Goal: Check status: Check status

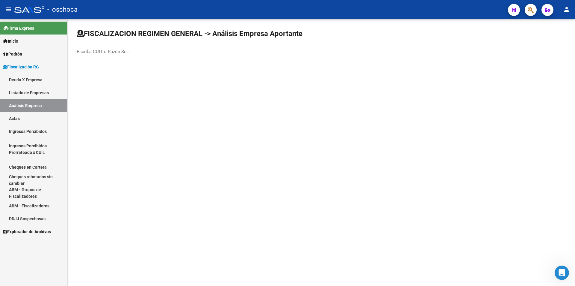
drag, startPoint x: 83, startPoint y: 52, endPoint x: 97, endPoint y: 51, distance: 14.1
click at [85, 52] on input "Escriba CUIT o Razón Social para buscar" at bounding box center [104, 51] width 54 height 5
type input "30699661054"
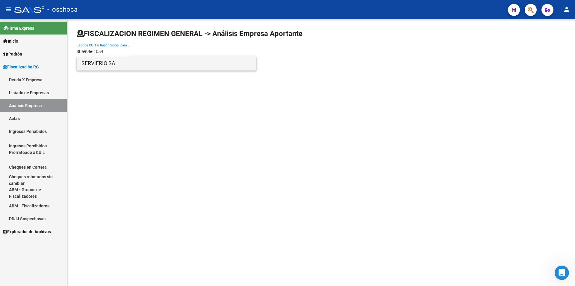
click at [110, 64] on span "SERVIFRIO SA" at bounding box center [167, 63] width 170 height 14
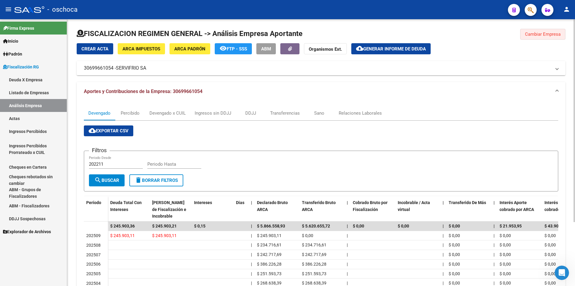
click at [530, 35] on span "Cambiar Empresa" at bounding box center [543, 33] width 36 height 5
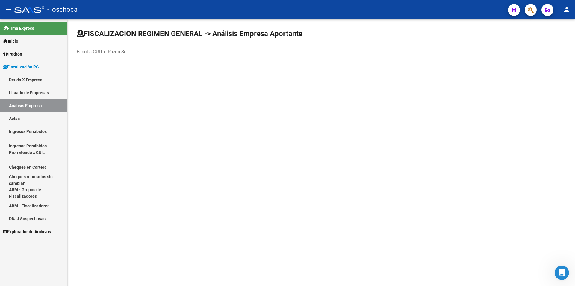
click at [100, 53] on input "Escriba CUIT o Razón Social para buscar" at bounding box center [104, 51] width 54 height 5
type input "30690172239"
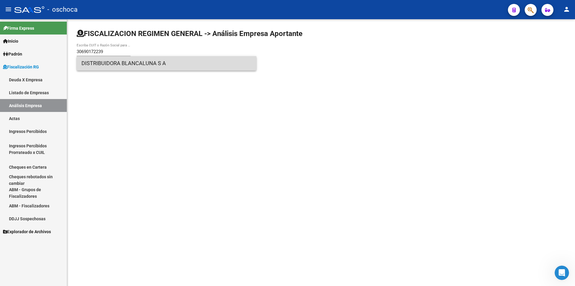
click at [116, 62] on span "DISTRIBUIDORA BLANCALUNA S A" at bounding box center [167, 63] width 170 height 14
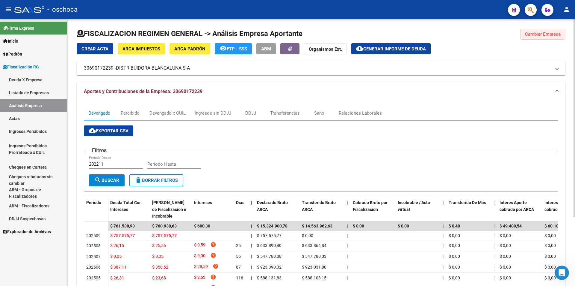
click at [551, 32] on span "Cambiar Empresa" at bounding box center [543, 33] width 36 height 5
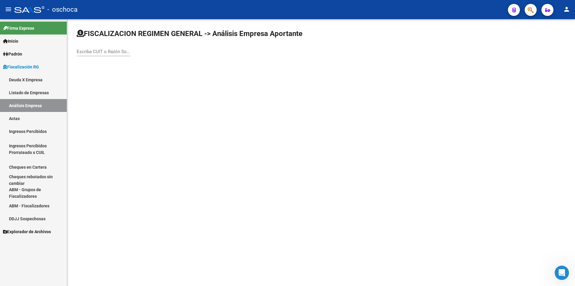
drag, startPoint x: 97, startPoint y: 49, endPoint x: 127, endPoint y: 51, distance: 29.7
click at [102, 51] on input "Escriba CUIT o Razón Social para buscar" at bounding box center [104, 51] width 54 height 5
type input "33714110698"
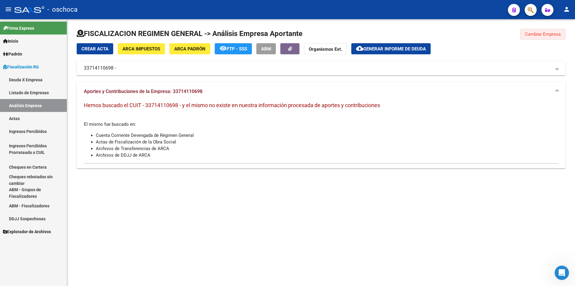
click at [534, 37] on span "Cambiar Empresa" at bounding box center [543, 33] width 36 height 5
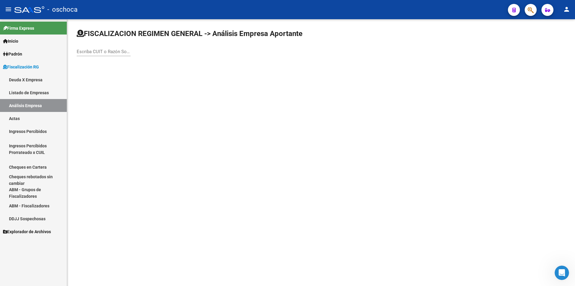
drag, startPoint x: 105, startPoint y: 51, endPoint x: 115, endPoint y: 50, distance: 9.9
click at [108, 51] on input "Escriba CUIT o Razón Social para buscar" at bounding box center [104, 51] width 54 height 5
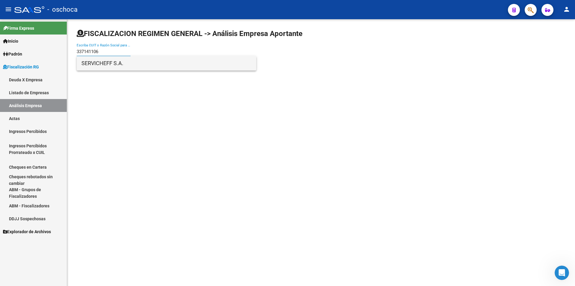
type input "337141106"
click at [123, 62] on span "SERVICHEFF S.A." at bounding box center [167, 63] width 170 height 14
